Goal: Information Seeking & Learning: Learn about a topic

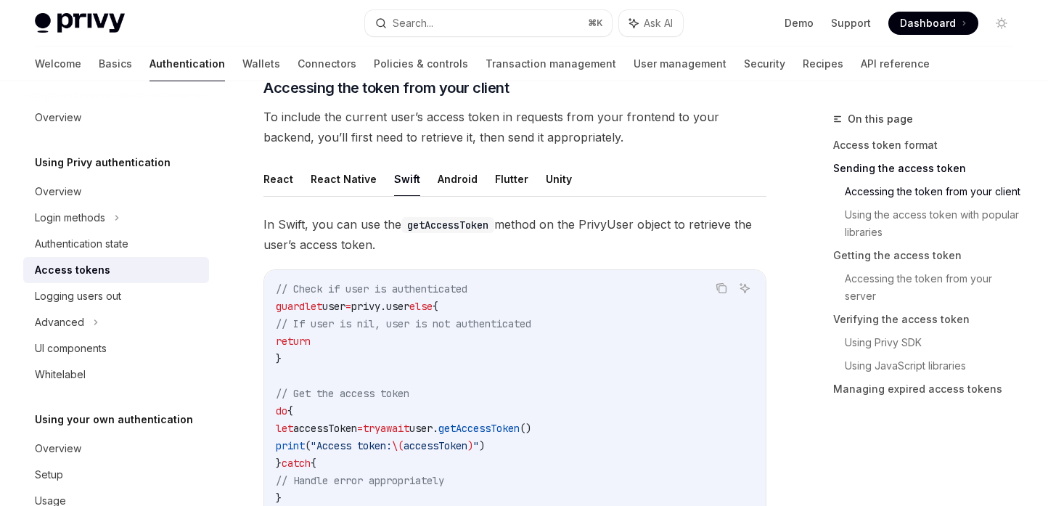
scroll to position [37, 0]
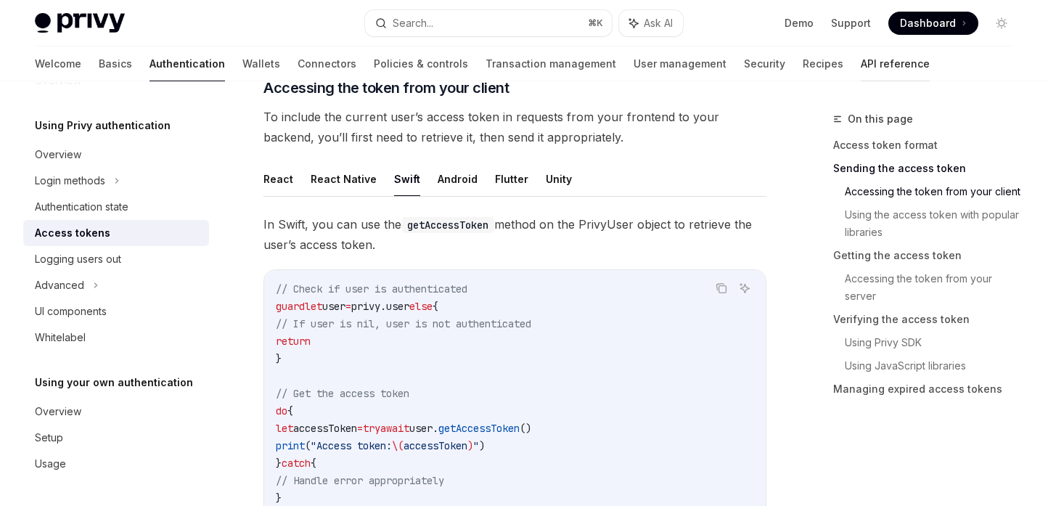
click at [860, 64] on link "API reference" at bounding box center [894, 63] width 69 height 35
type textarea "*"
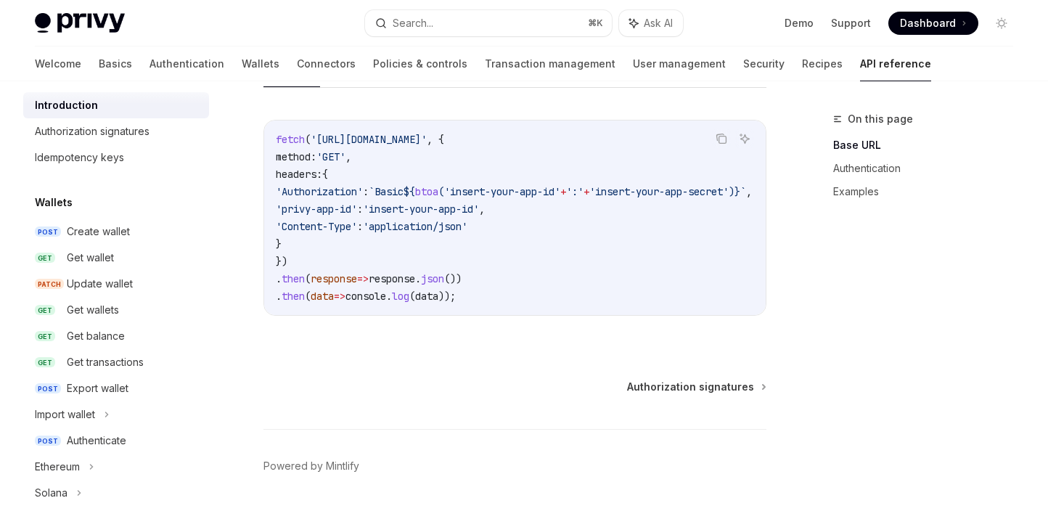
scroll to position [1036, 0]
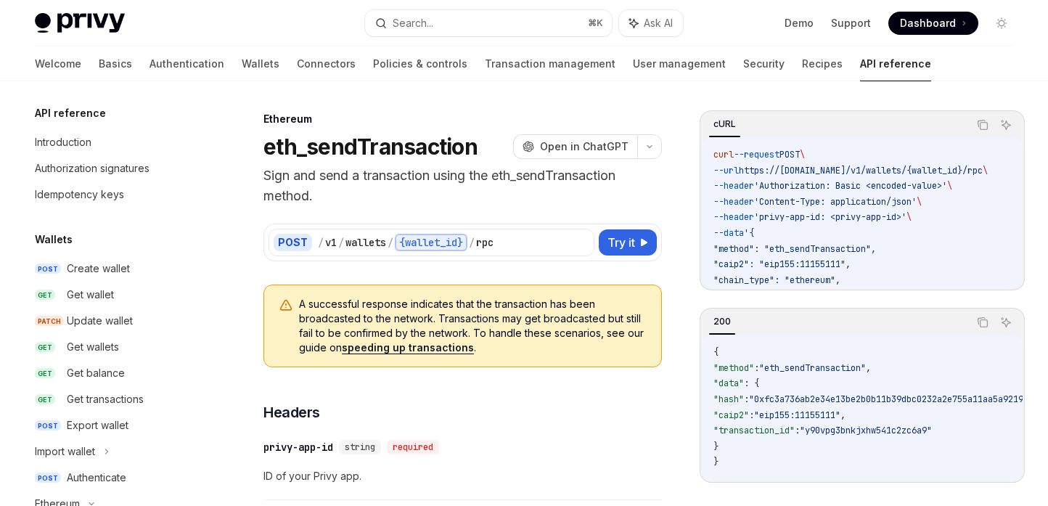
scroll to position [889, 0]
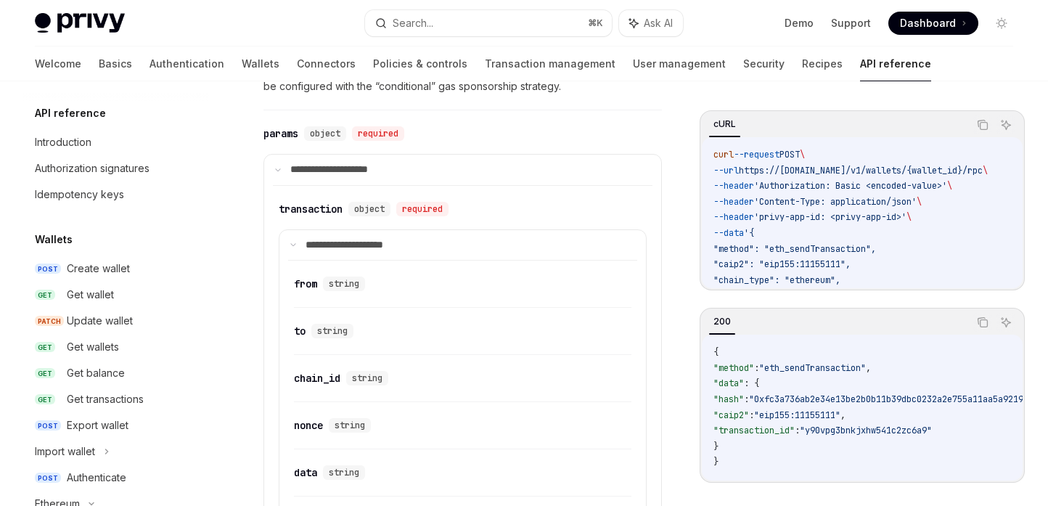
type textarea "*"
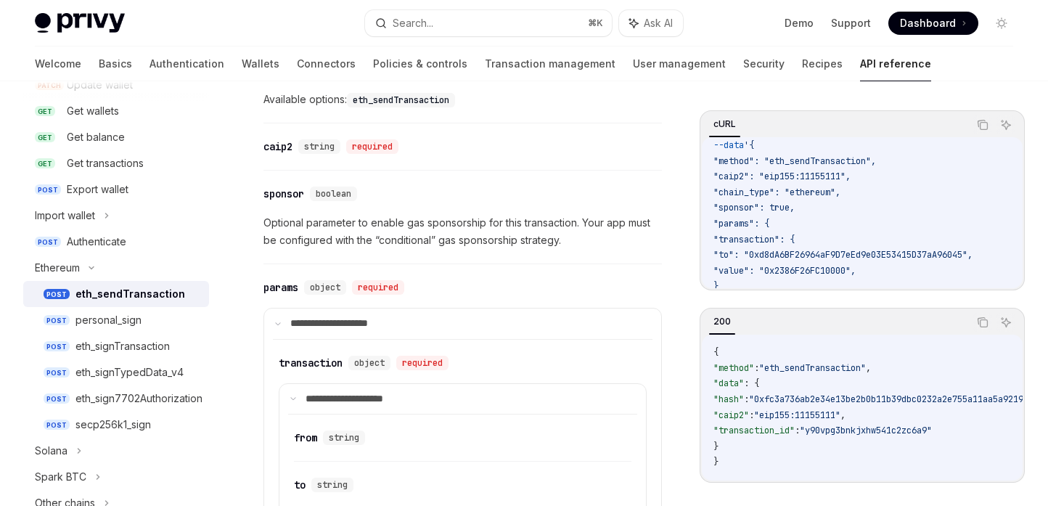
scroll to position [736, 0]
